Goal: Task Accomplishment & Management: Manage account settings

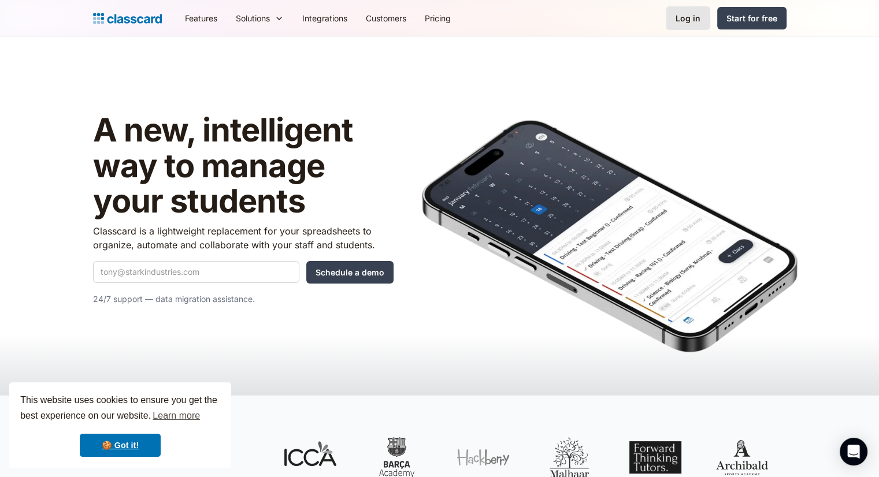
click at [681, 12] on link "Log in" at bounding box center [688, 18] width 45 height 24
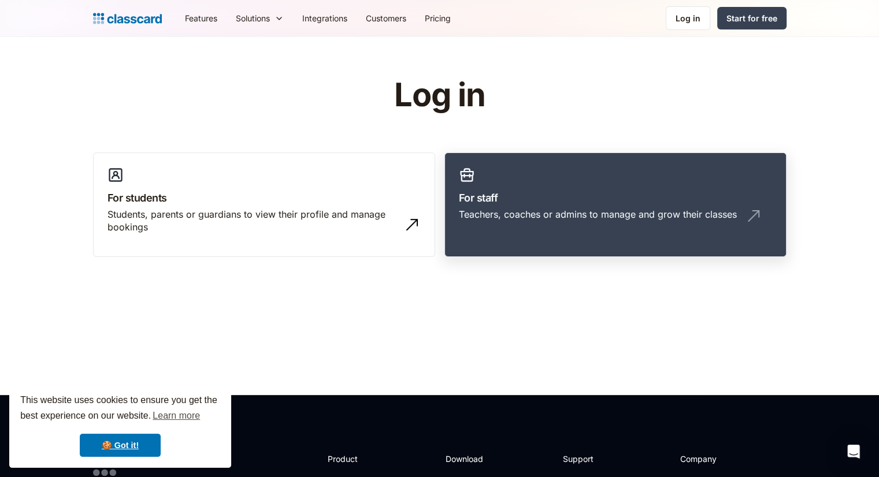
click at [478, 205] on link "For staff Teachers, coaches or admins to manage and grow their classes" at bounding box center [615, 205] width 342 height 105
